Goal: Check status: Check status

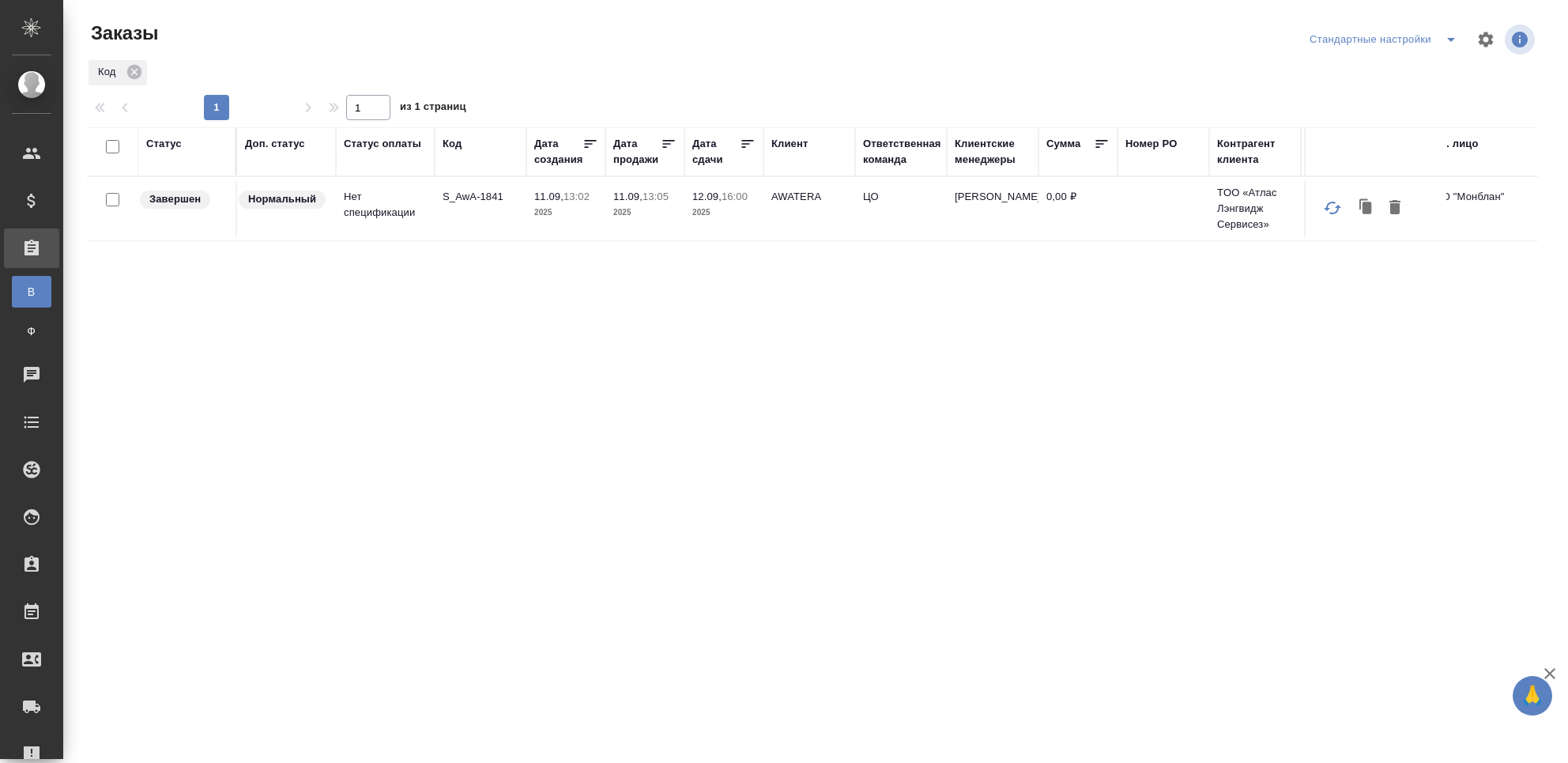
click at [460, 147] on div "Код" at bounding box center [452, 144] width 19 height 16
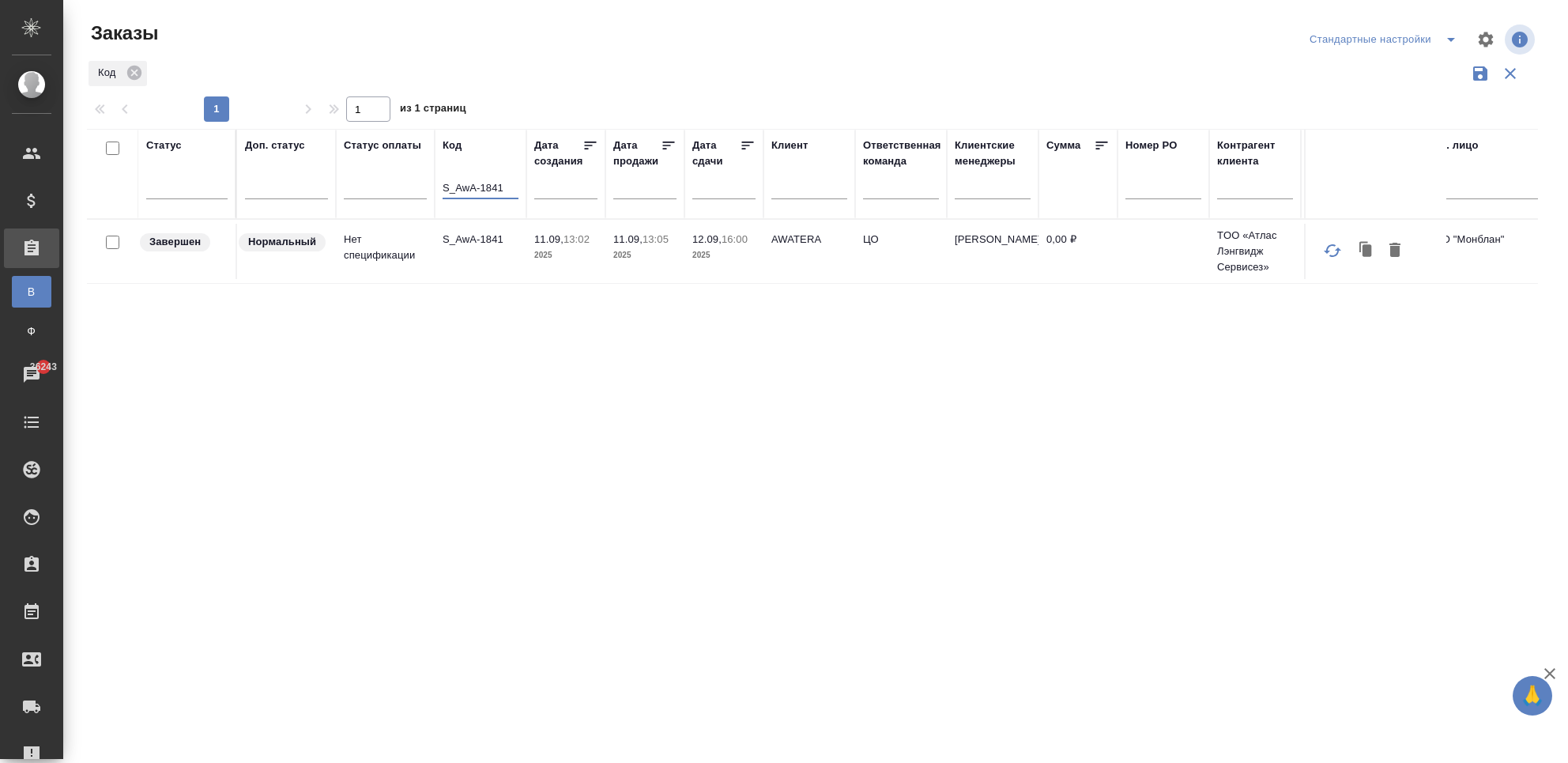
drag, startPoint x: 446, startPoint y: 186, endPoint x: 610, endPoint y: 183, distance: 164.0
click at [610, 183] on tr "Статус Доп. статус Статус оплаты Код S_AwA-1841 Дата создания Дата продажи Дата…" at bounding box center [1314, 173] width 2456 height 90
type input "7879"
click at [1507, 76] on icon "button" at bounding box center [1510, 74] width 11 height 11
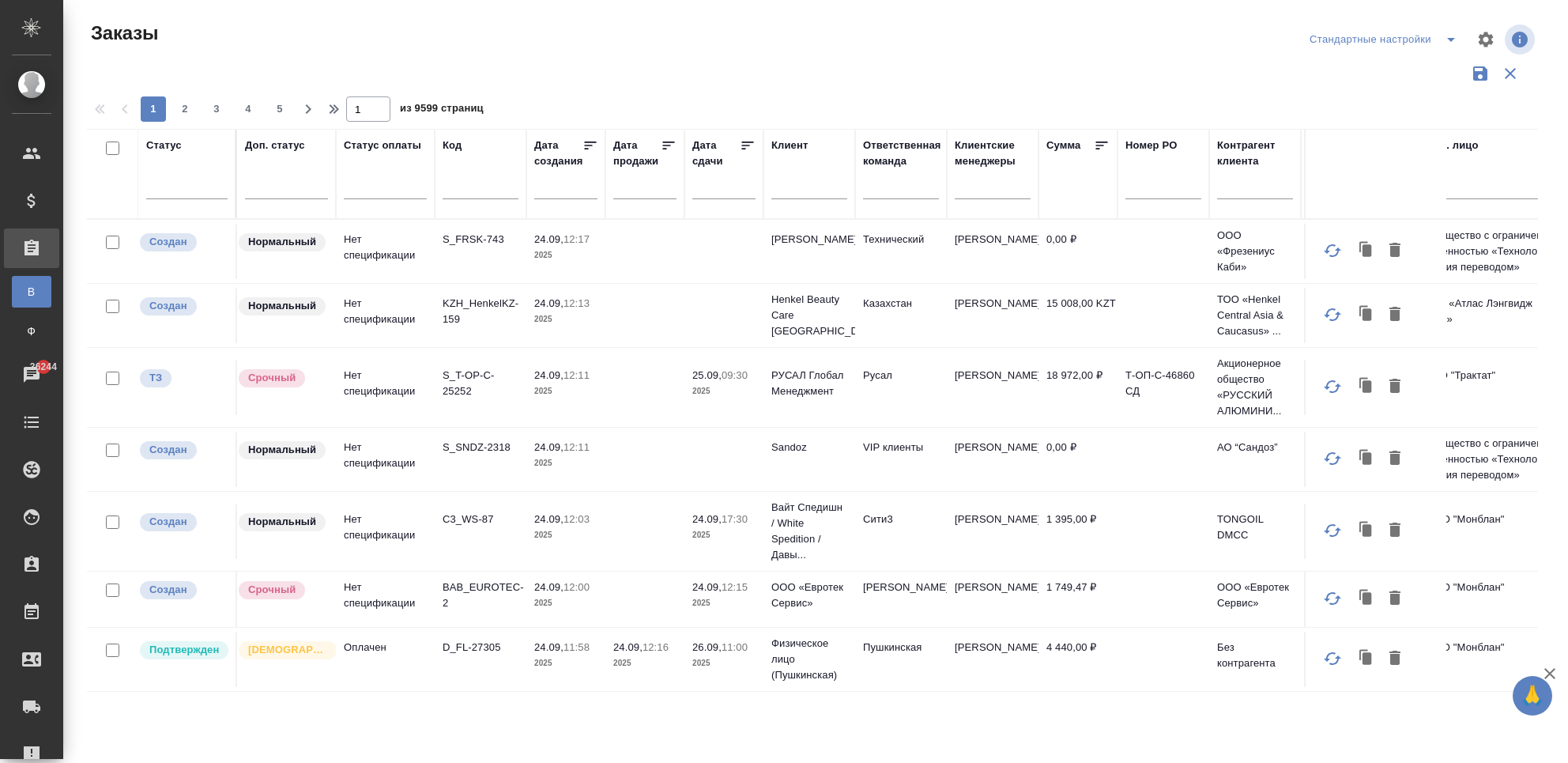
click at [461, 180] on input "text" at bounding box center [480, 188] width 76 height 20
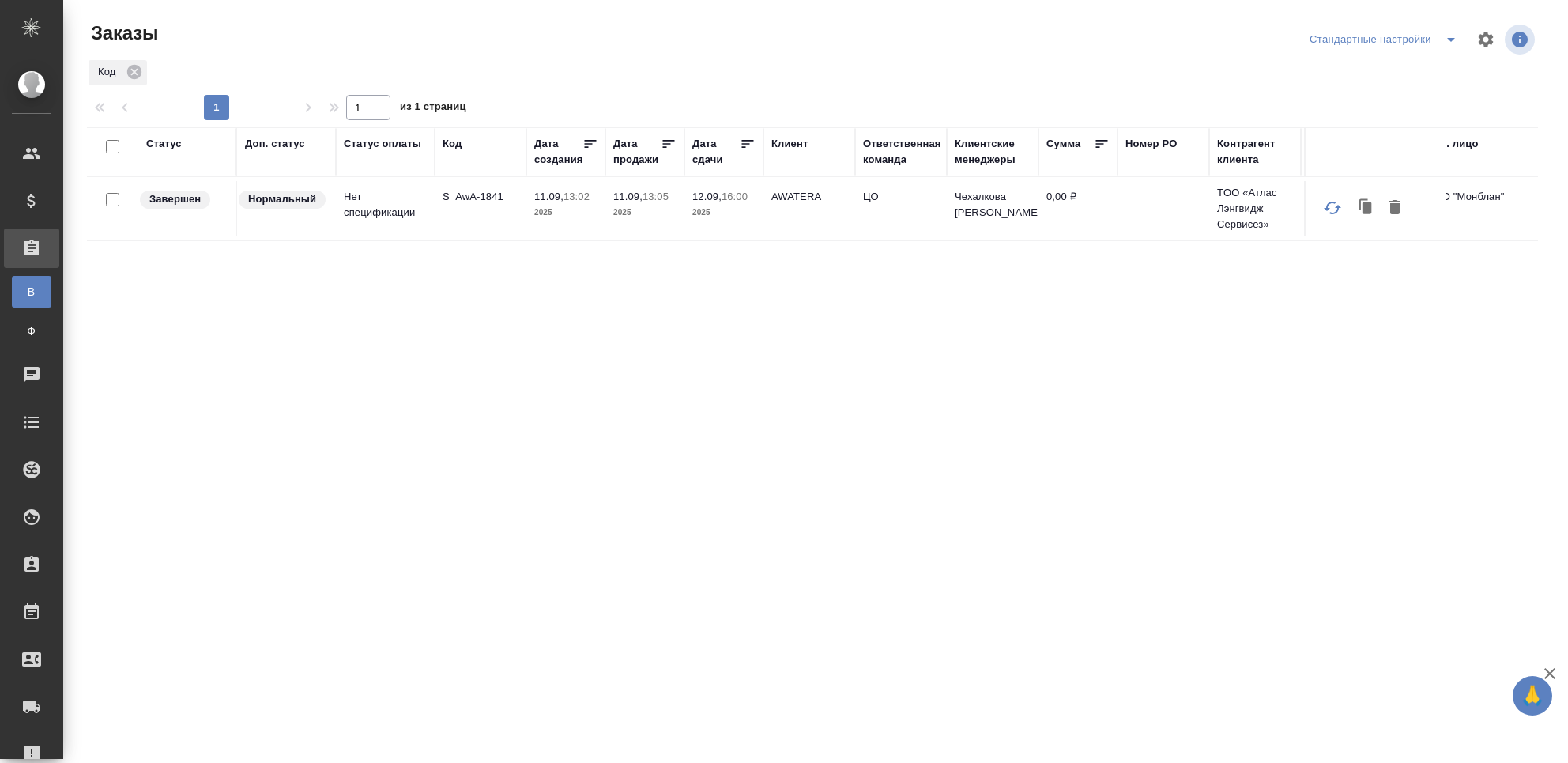
click at [464, 142] on div "Код" at bounding box center [480, 144] width 76 height 16
click at [454, 146] on div "Код" at bounding box center [452, 144] width 19 height 16
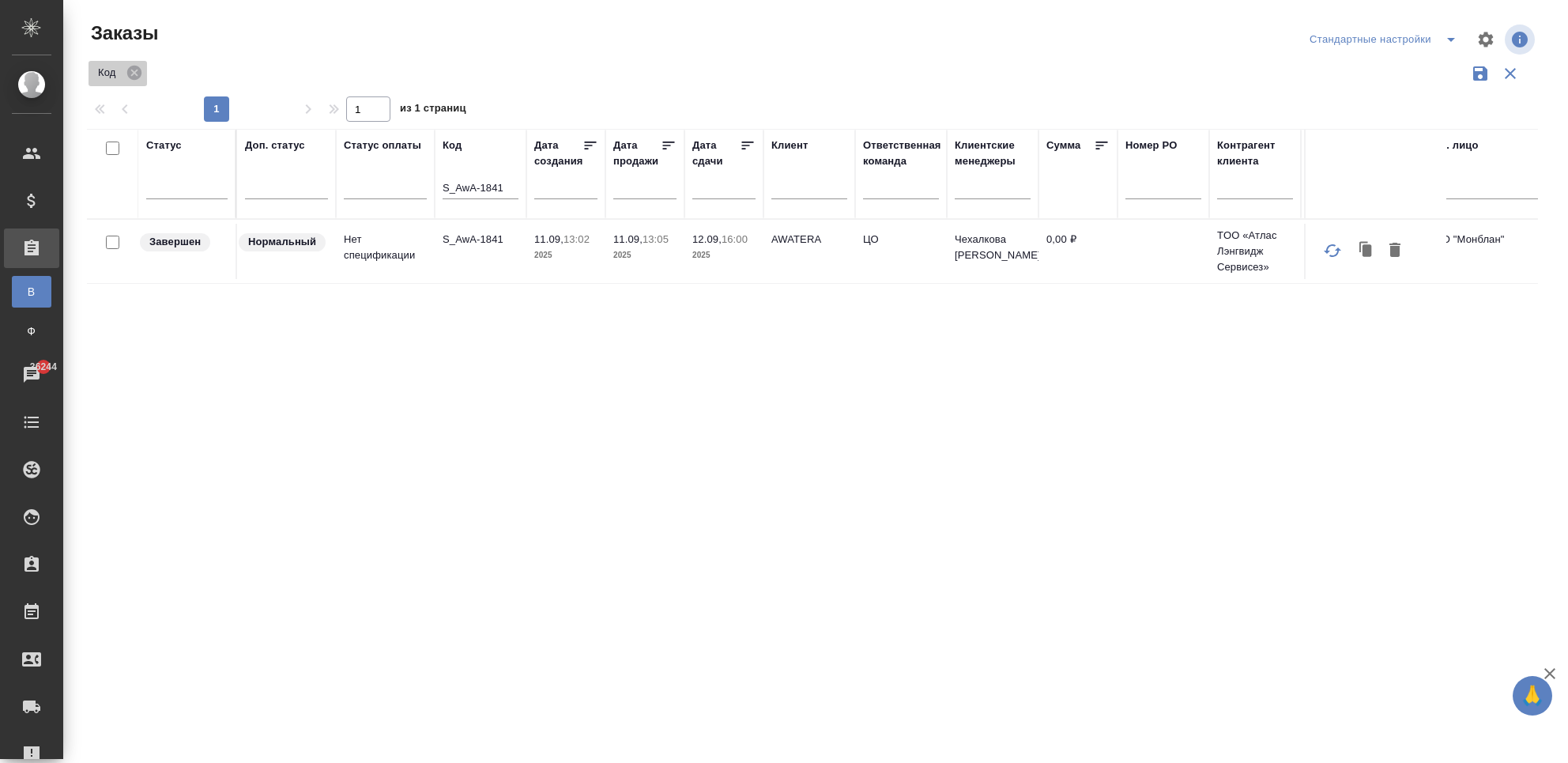
click at [139, 80] on icon at bounding box center [134, 73] width 18 height 18
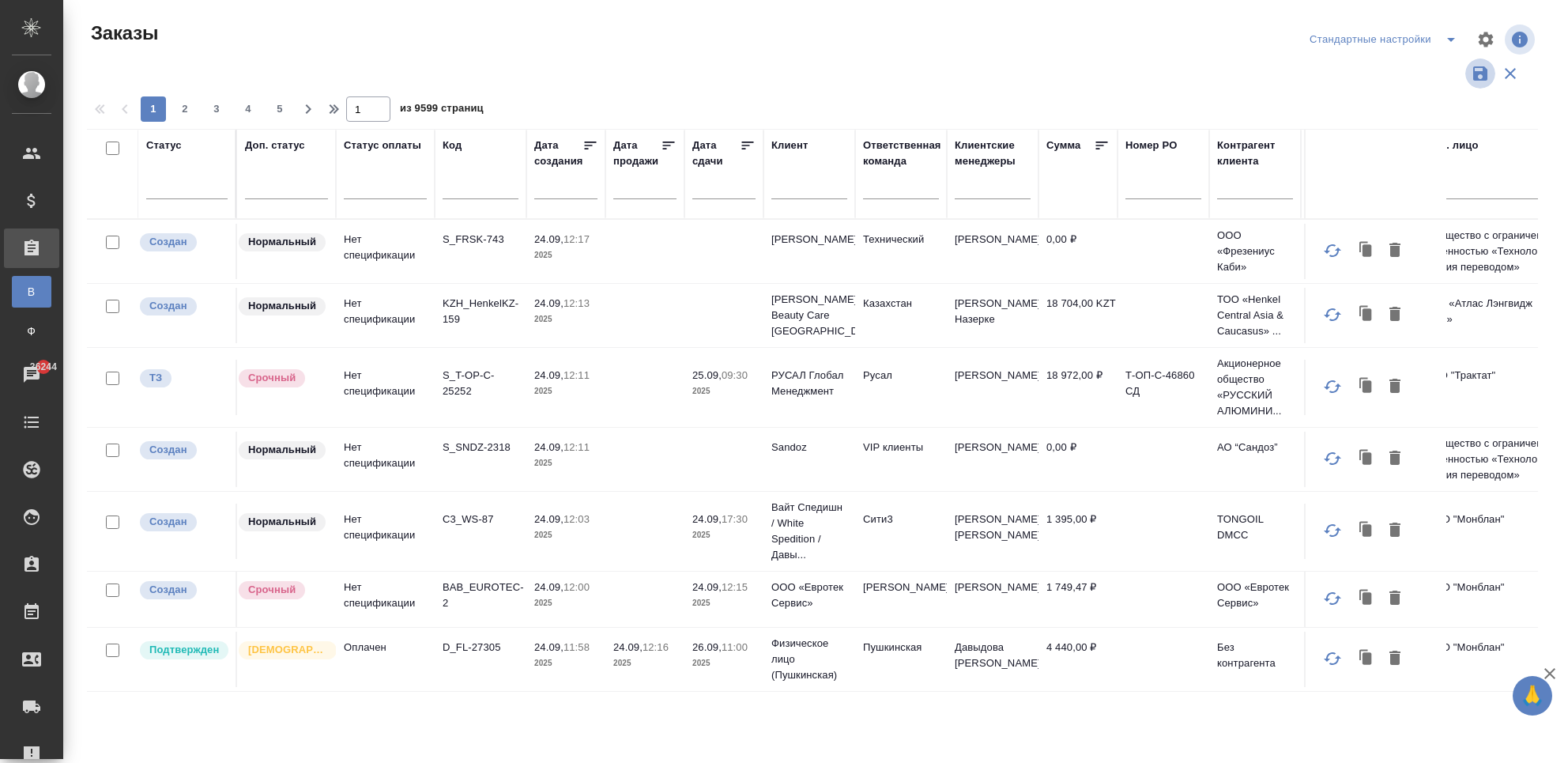
click at [1479, 77] on icon "button" at bounding box center [1480, 74] width 19 height 19
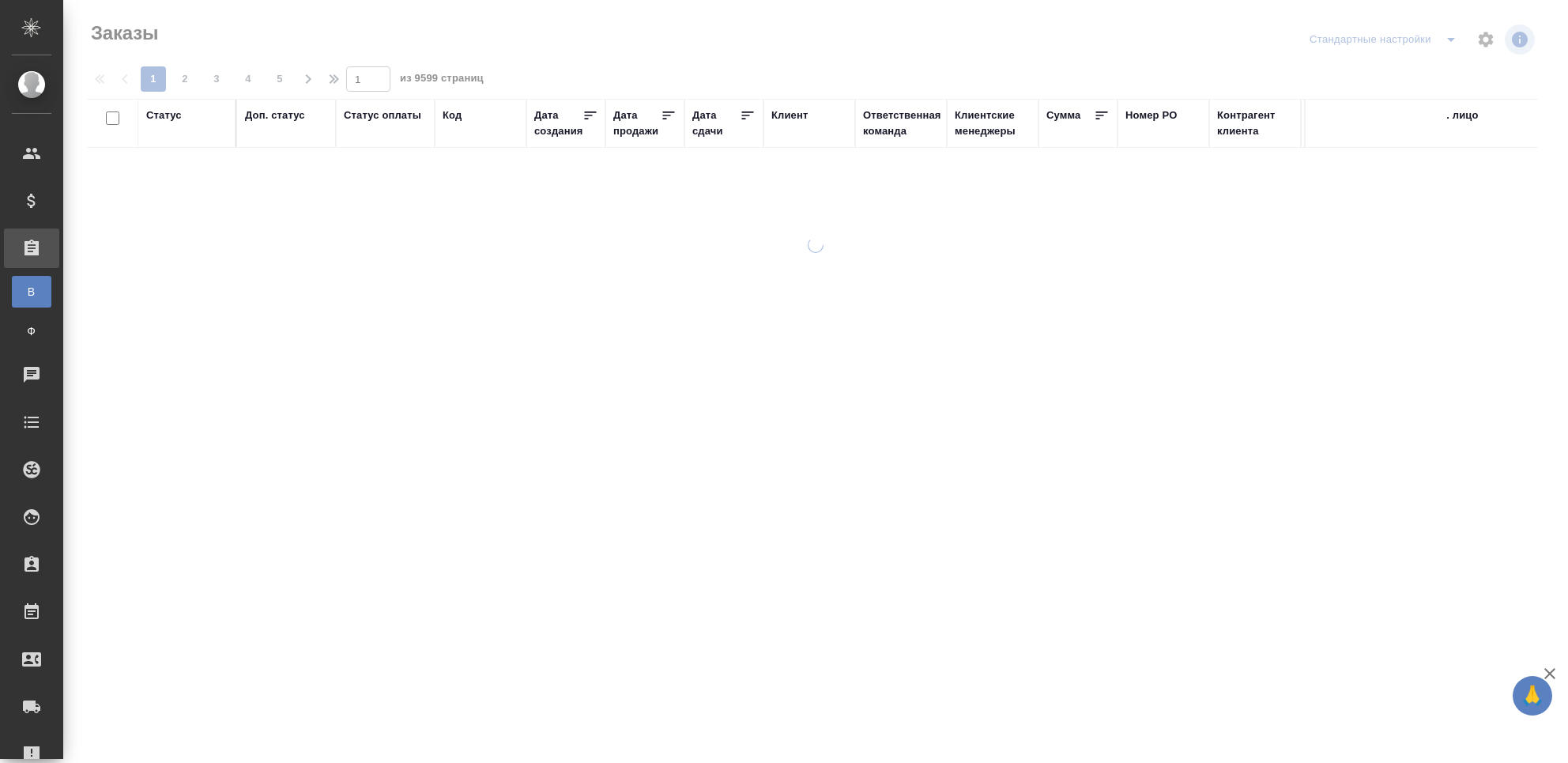
click at [452, 119] on div "Код" at bounding box center [452, 115] width 19 height 16
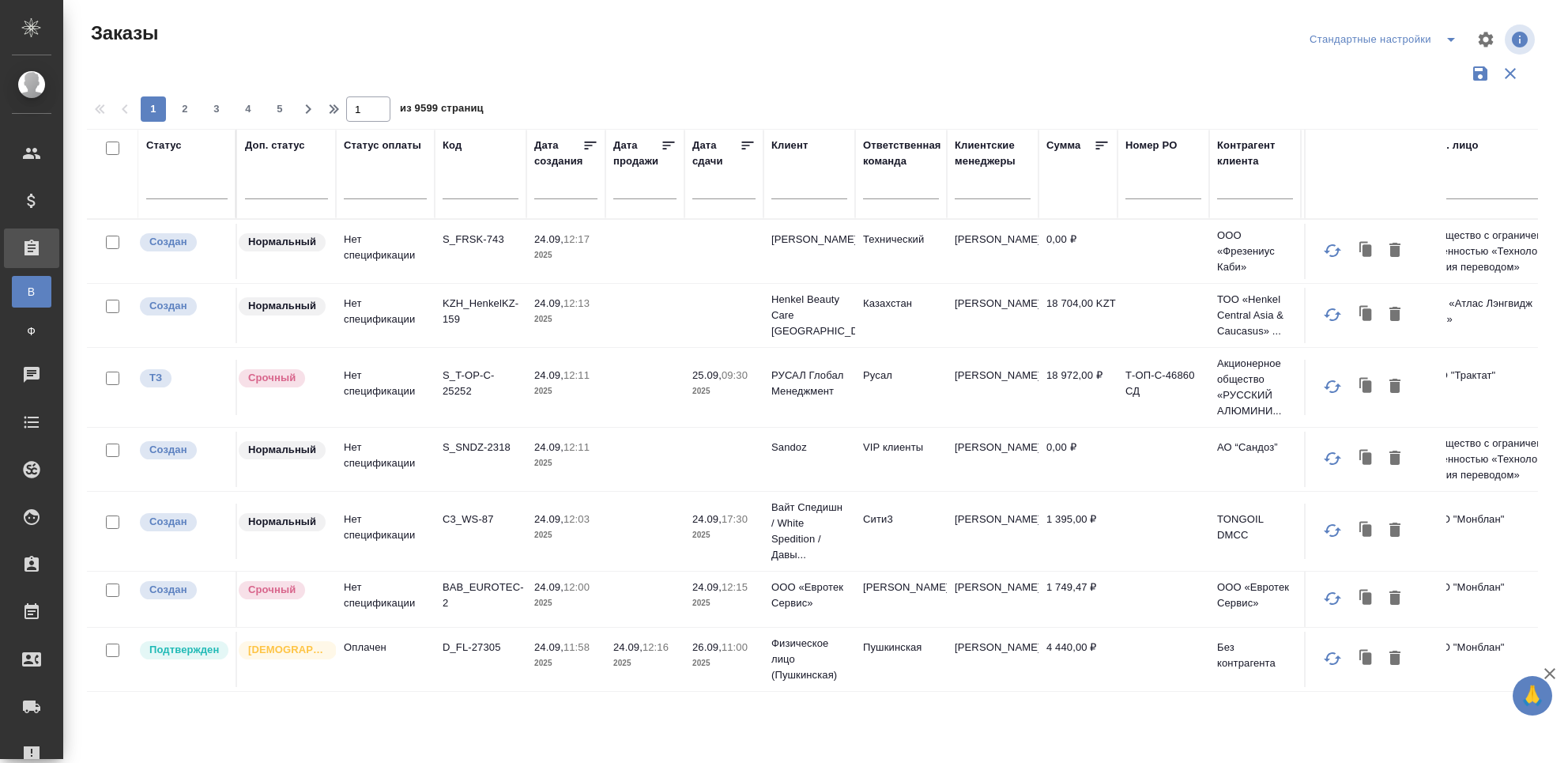
click at [457, 118] on span "из 9599 страниц" at bounding box center [442, 110] width 84 height 23
click at [480, 183] on input "text" at bounding box center [480, 188] width 76 height 20
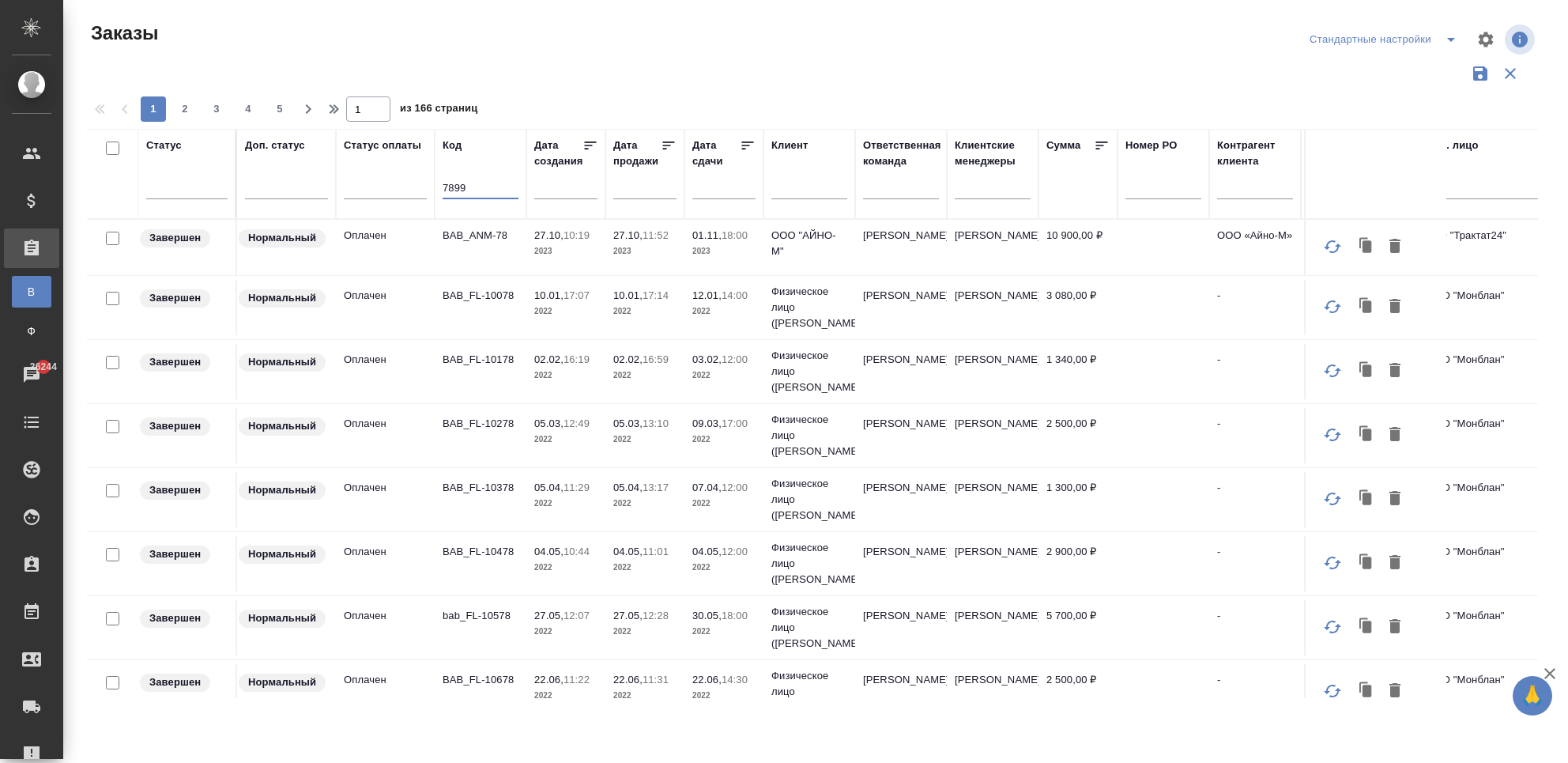
click at [443, 184] on input "7899" at bounding box center [480, 188] width 76 height 20
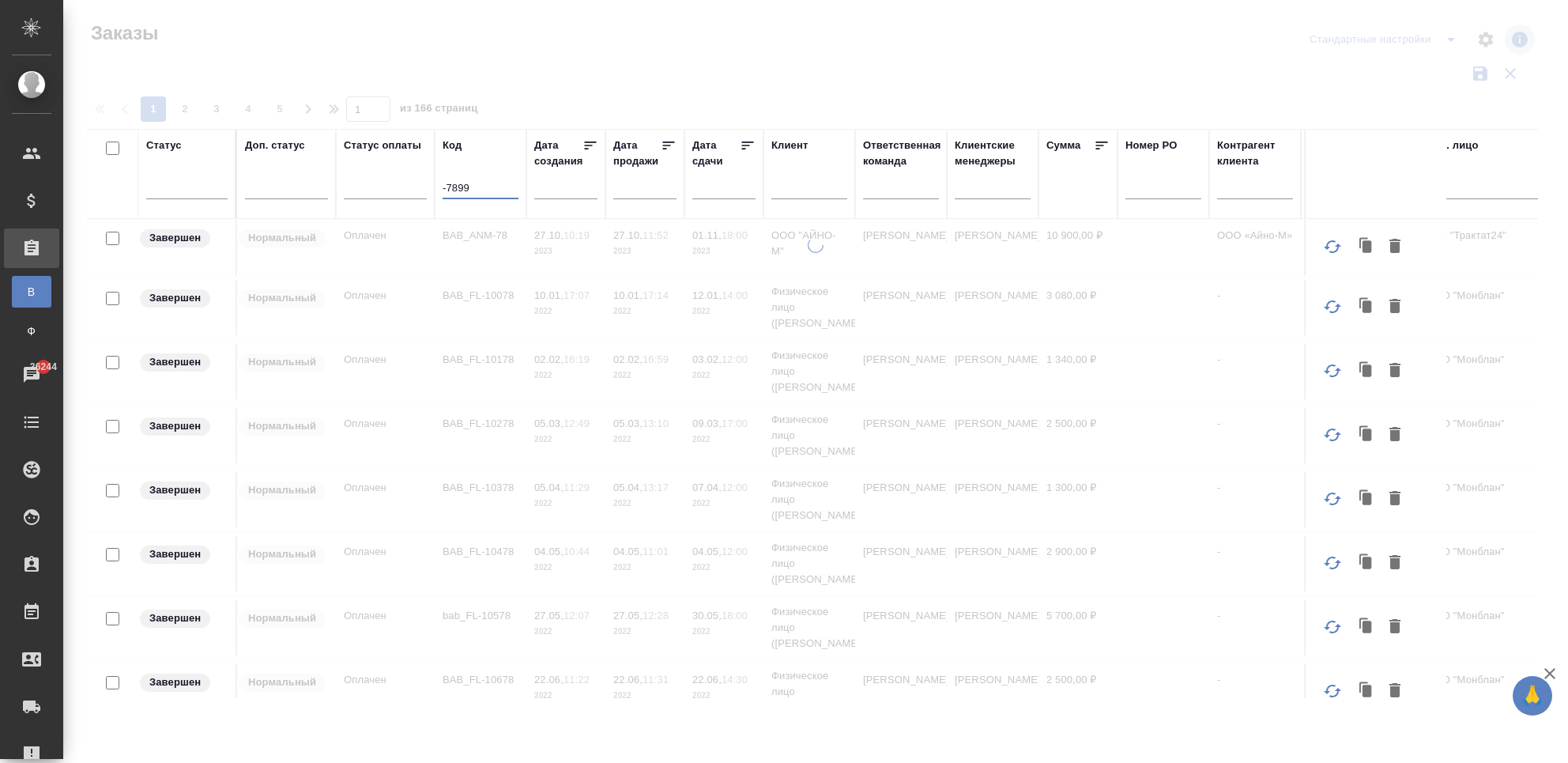
click at [444, 187] on input "-7899" at bounding box center [480, 188] width 76 height 20
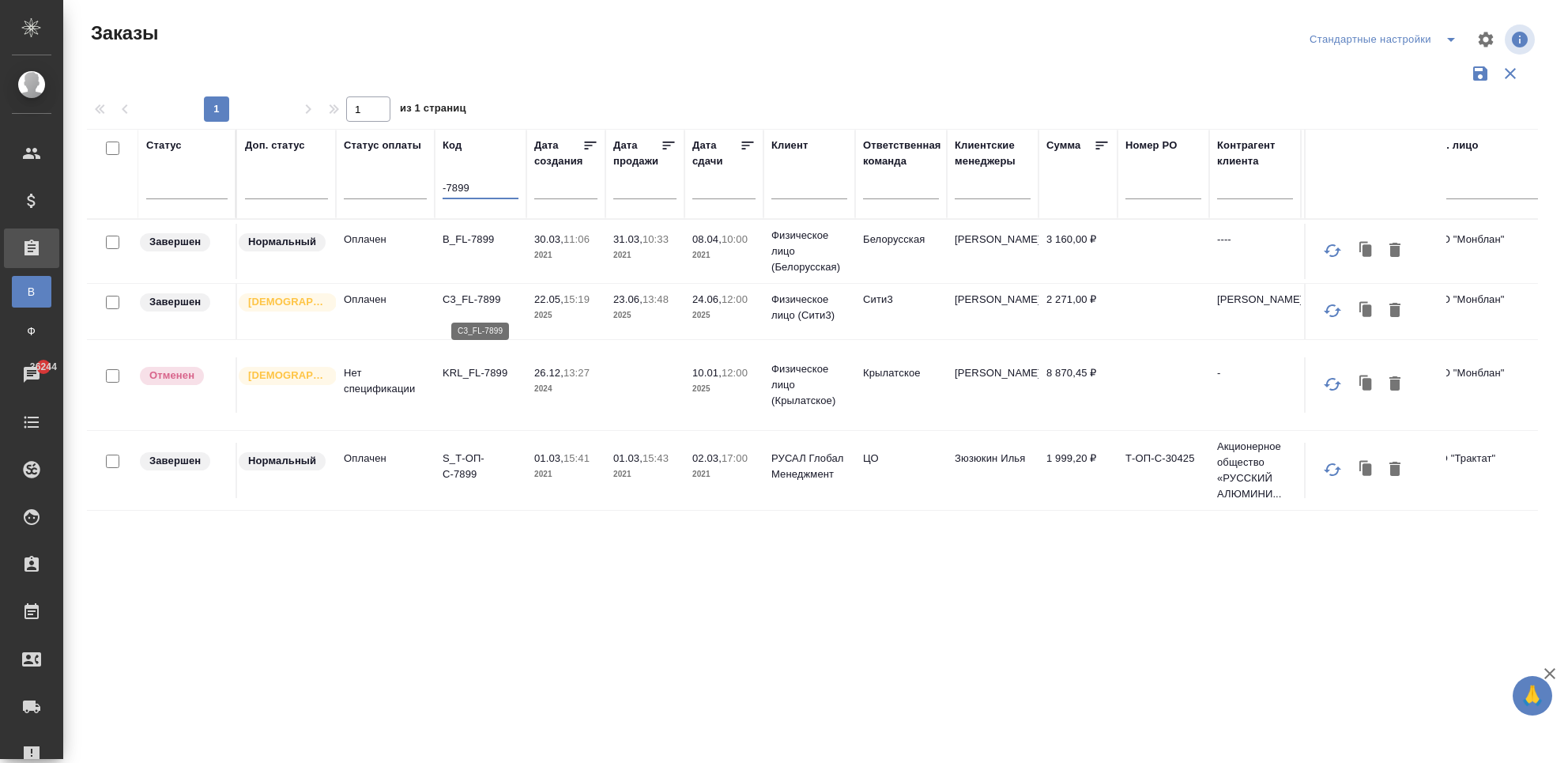
type input "-7899"
click at [486, 302] on p "C3_FL-7899" at bounding box center [480, 299] width 76 height 16
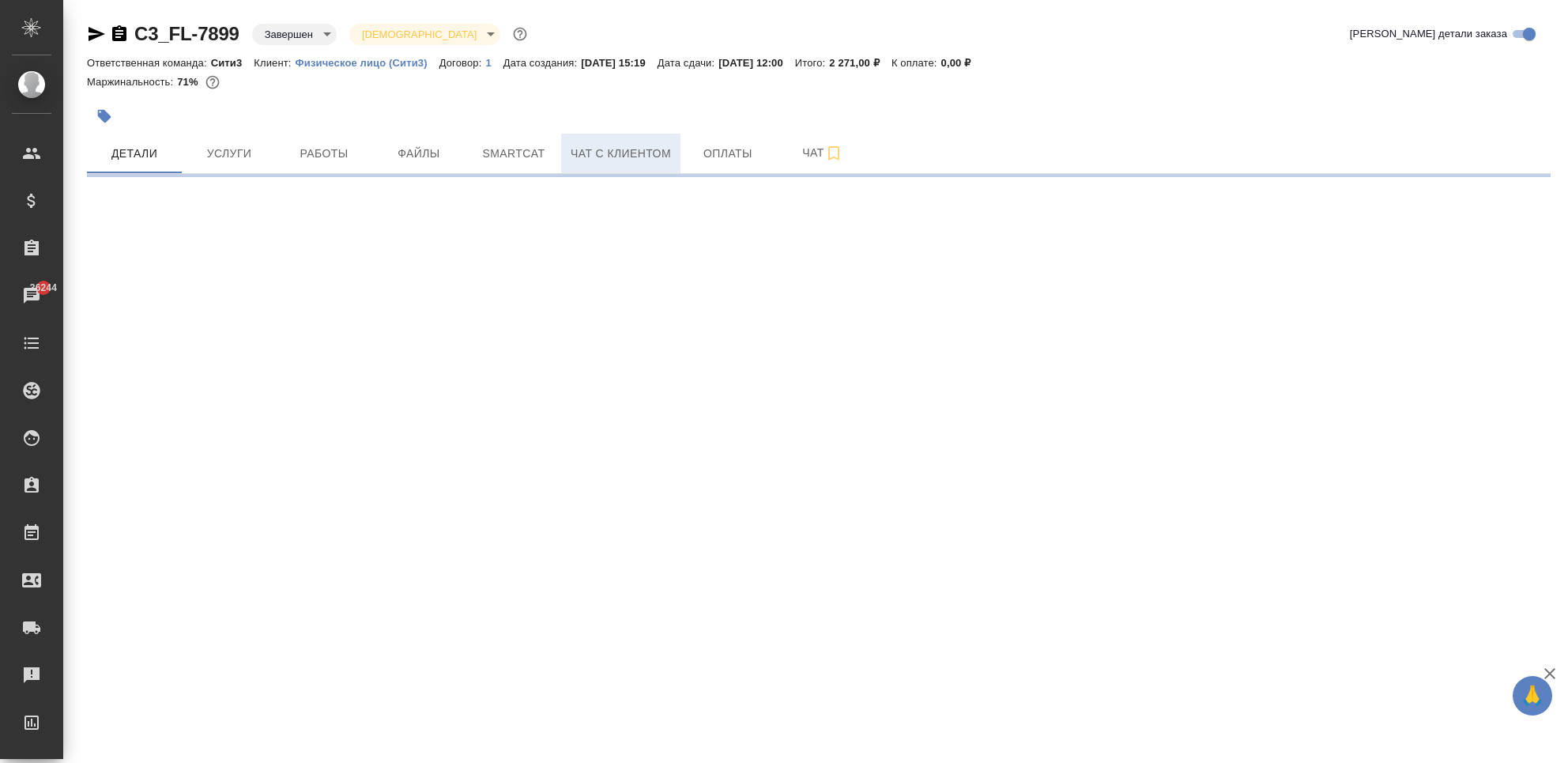
select select "RU"
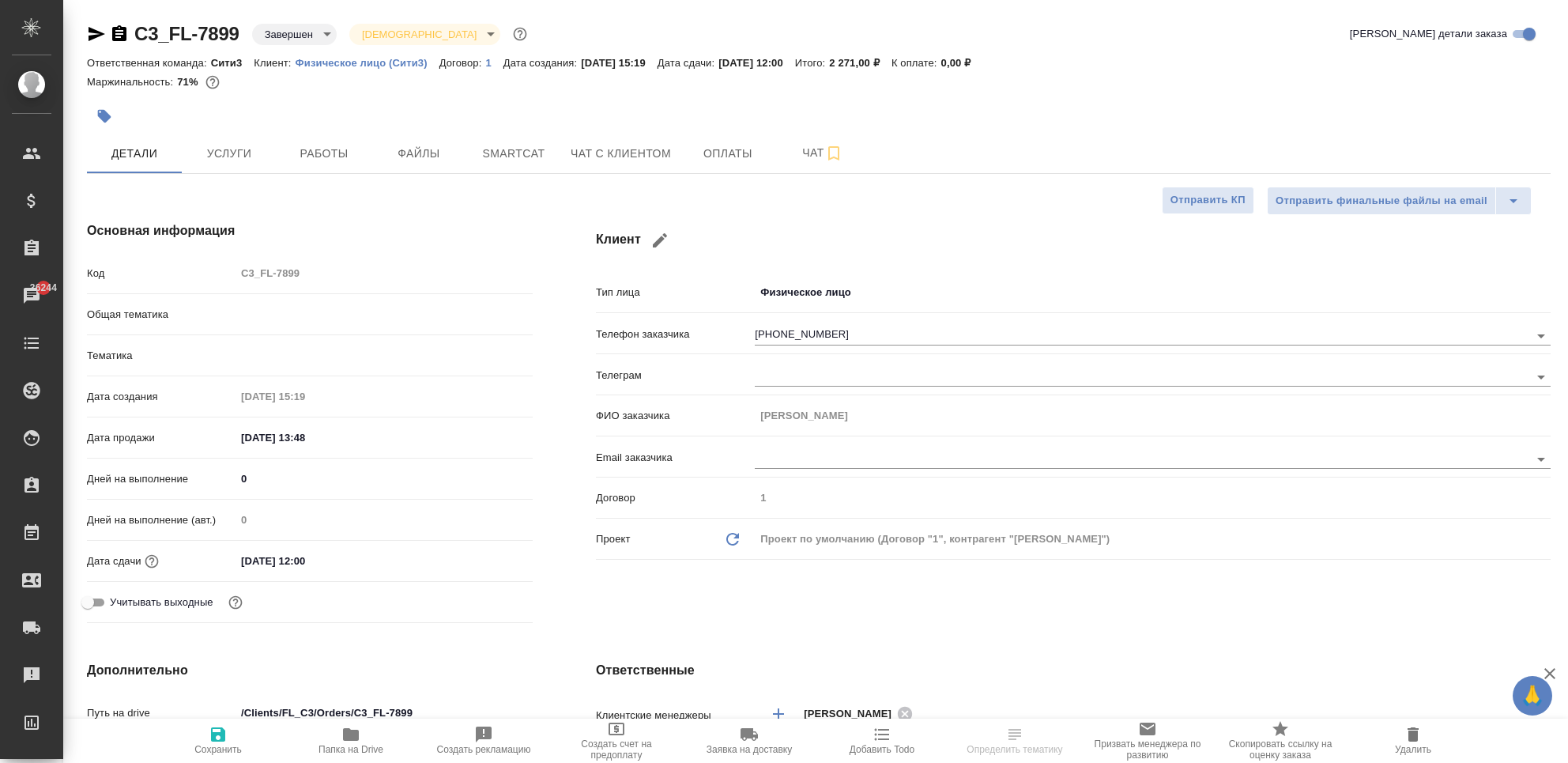
type textarea "x"
type input "Газизов Ринат"
type input "[PERSON_NAME]"
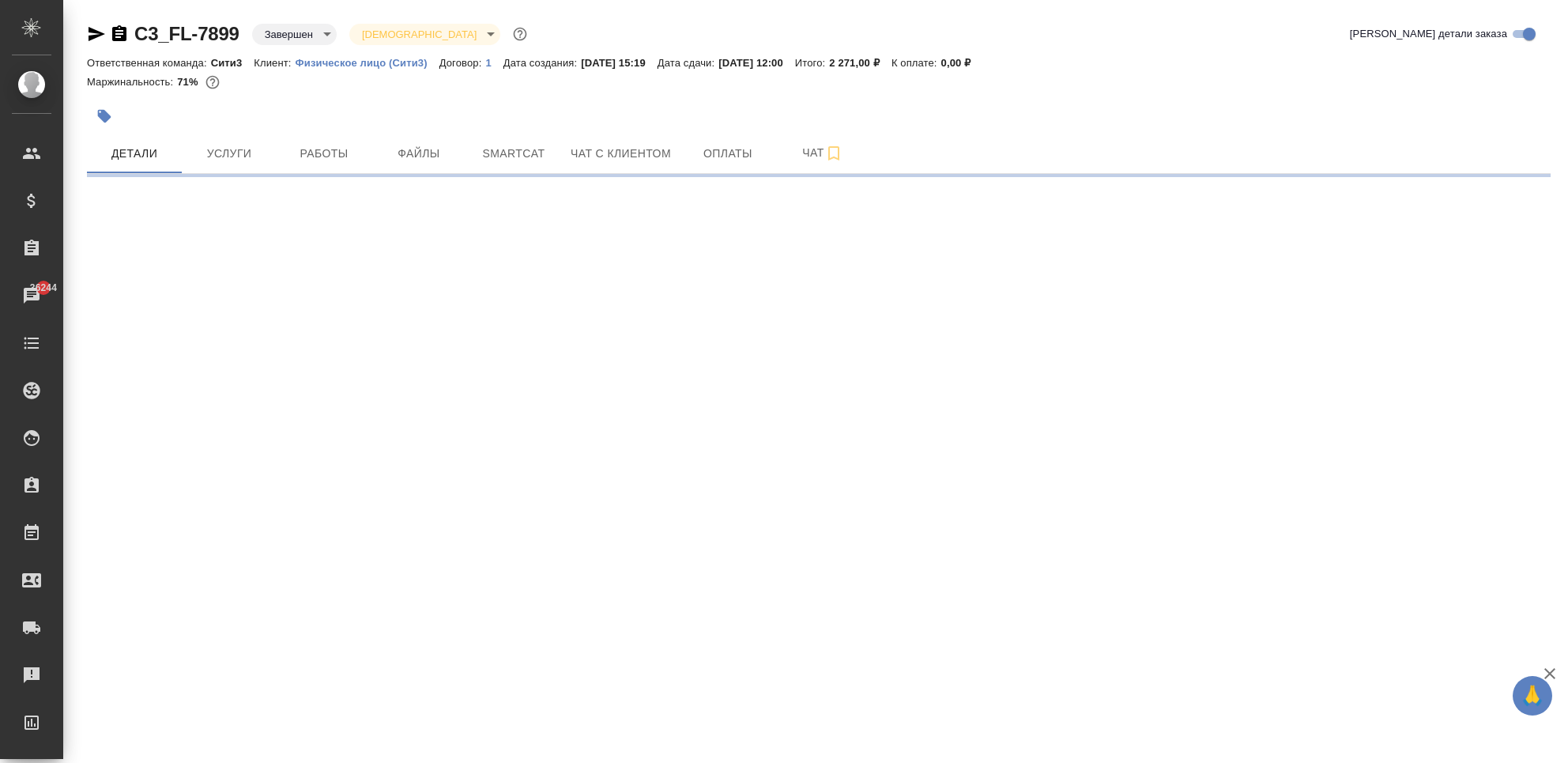
select select "RU"
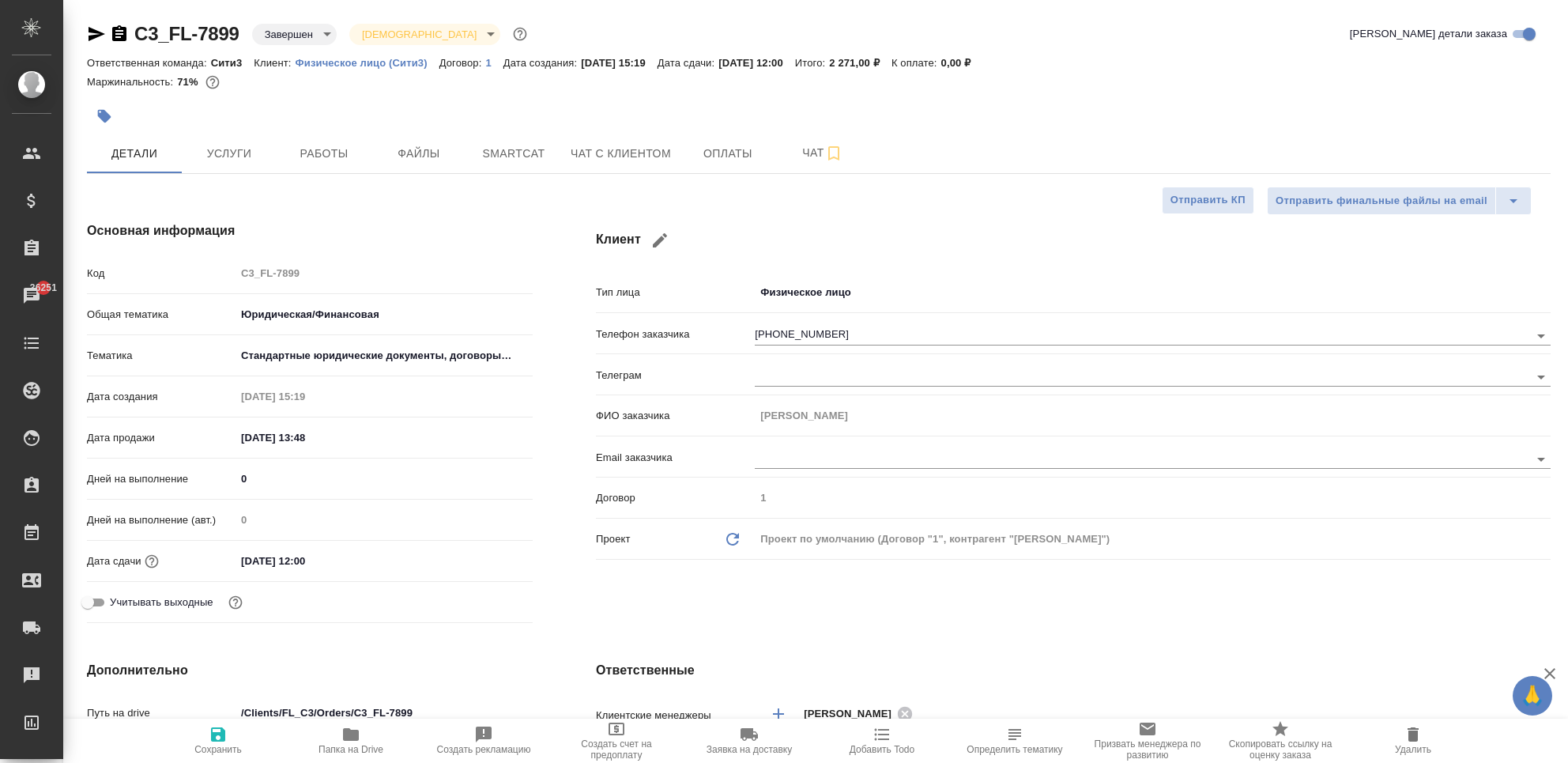
type textarea "x"
